Goal: Book appointment/travel/reservation

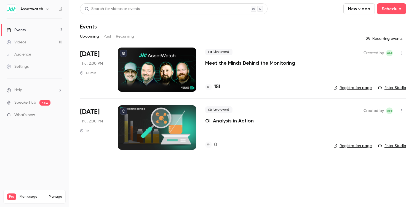
click at [227, 72] on div "Live event Meet the Minds Behind the Monitoring 151" at bounding box center [265, 69] width 120 height 44
click at [223, 61] on p "Meet the Minds Behind the Monitoring" at bounding box center [250, 63] width 90 height 7
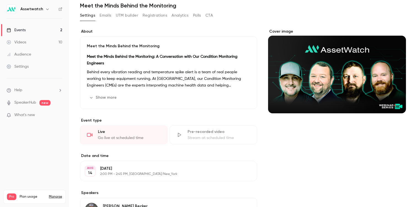
scroll to position [27, 0]
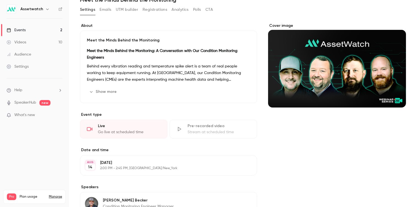
click at [153, 165] on p "[DATE]" at bounding box center [164, 163] width 128 height 6
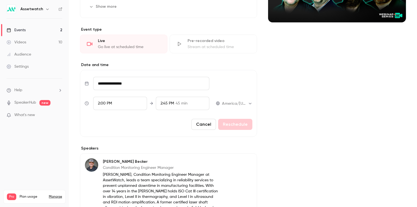
scroll to position [112, 0]
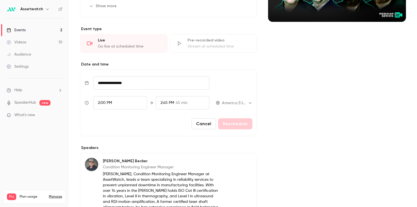
click at [196, 103] on div "2:45 PM 45 min" at bounding box center [183, 102] width 54 height 13
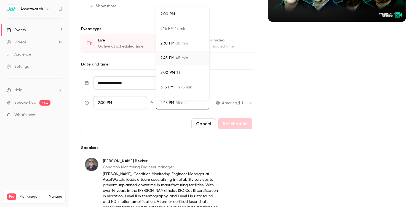
click at [187, 73] on div "3:00 PM 1 h" at bounding box center [183, 73] width 44 height 6
click at [226, 118] on div at bounding box center [208, 103] width 417 height 207
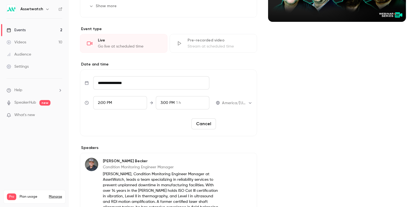
click at [226, 120] on button "Reschedule" at bounding box center [235, 123] width 34 height 11
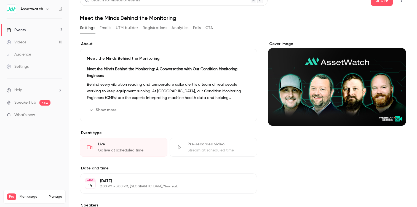
scroll to position [0, 0]
